Goal: Browse casually: Explore the website without a specific task or goal

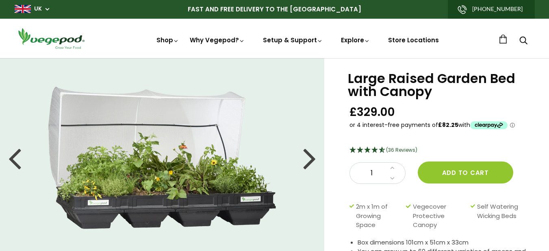
click at [203, 154] on img at bounding box center [162, 158] width 228 height 142
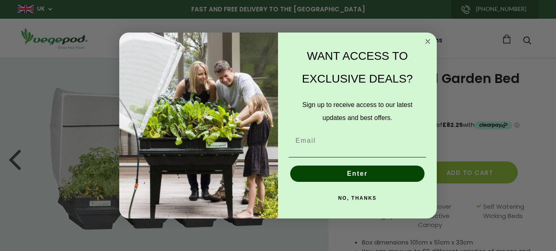
click at [246, 197] on button "NO, THANKS" at bounding box center [356, 198] width 137 height 16
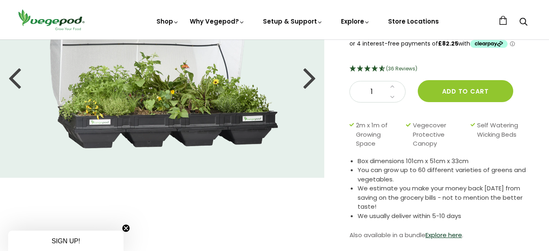
scroll to position [135, 0]
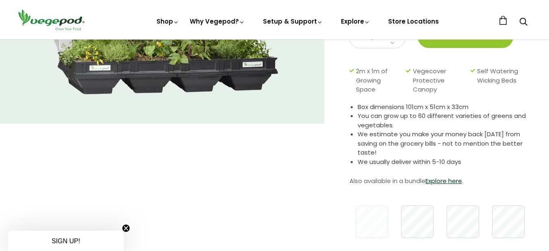
click at [183, 91] on img at bounding box center [164, 23] width 228 height 142
drag, startPoint x: 183, startPoint y: 91, endPoint x: 178, endPoint y: 81, distance: 10.4
click at [178, 81] on img at bounding box center [164, 23] width 228 height 142
click at [178, 80] on img at bounding box center [164, 23] width 228 height 142
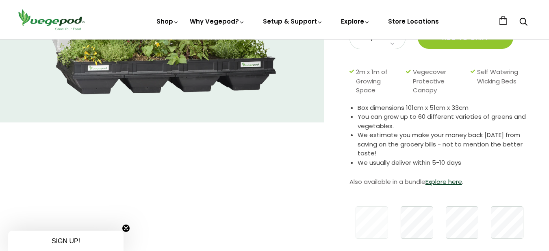
scroll to position [0, 0]
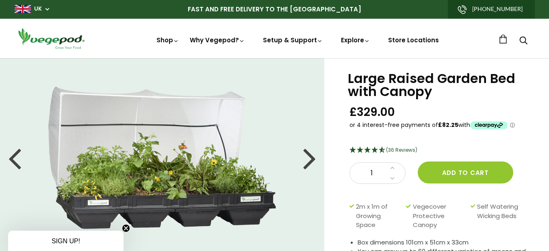
click at [246, 152] on div at bounding box center [309, 158] width 13 height 37
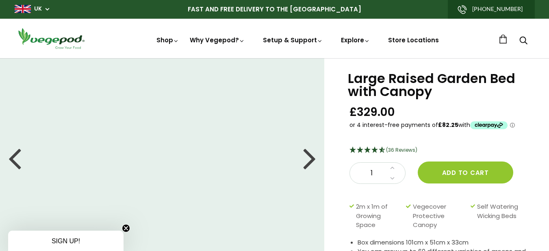
click at [246, 159] on div at bounding box center [309, 158] width 13 height 37
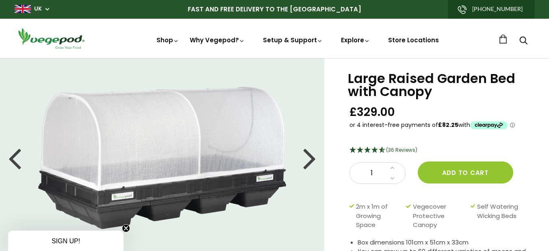
click at [246, 159] on div at bounding box center [309, 158] width 13 height 37
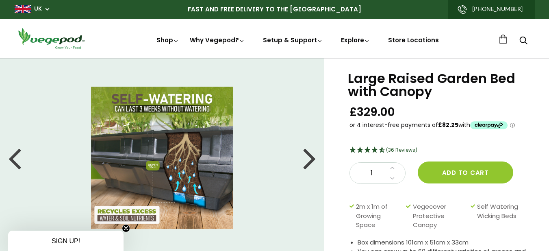
click at [246, 159] on div at bounding box center [309, 158] width 13 height 37
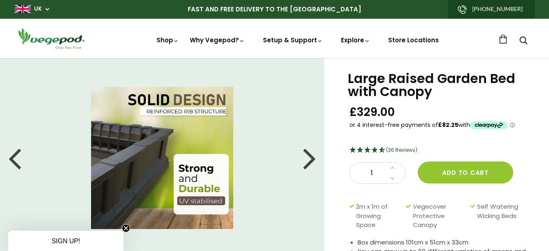
click at [246, 159] on div at bounding box center [309, 158] width 13 height 37
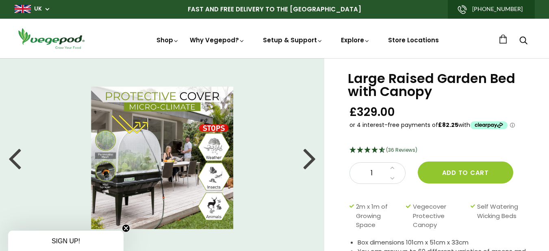
click at [246, 159] on div at bounding box center [309, 158] width 13 height 37
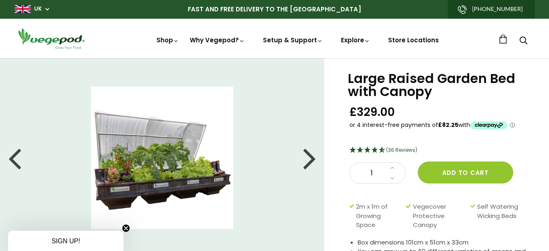
click at [246, 159] on div at bounding box center [309, 158] width 13 height 37
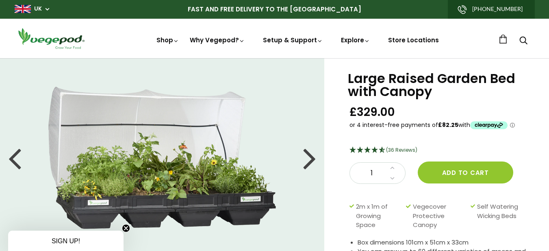
click at [246, 159] on div at bounding box center [309, 158] width 13 height 37
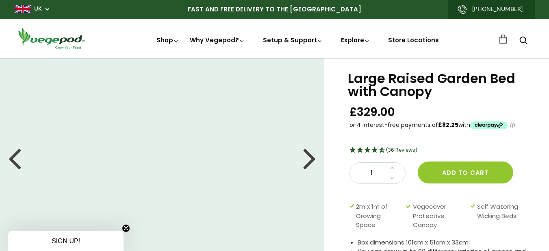
click at [246, 159] on div at bounding box center [309, 158] width 13 height 37
